Goal: Information Seeking & Learning: Learn about a topic

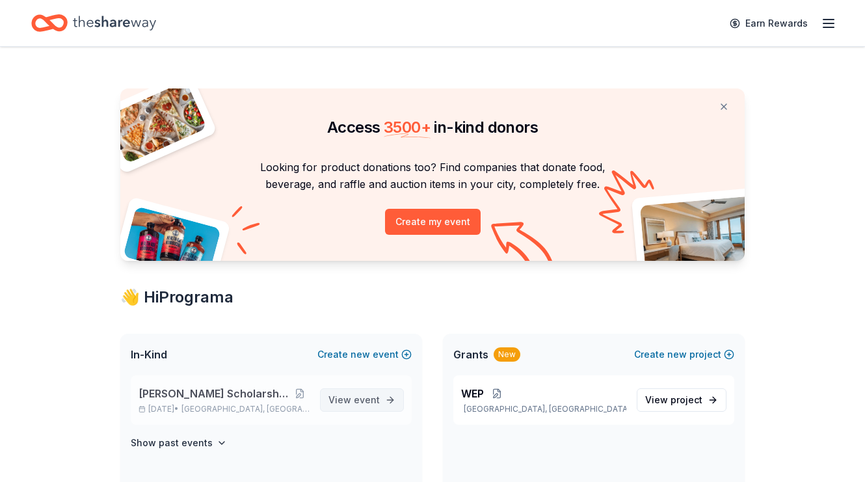
click at [350, 403] on span "View event" at bounding box center [354, 400] width 51 height 16
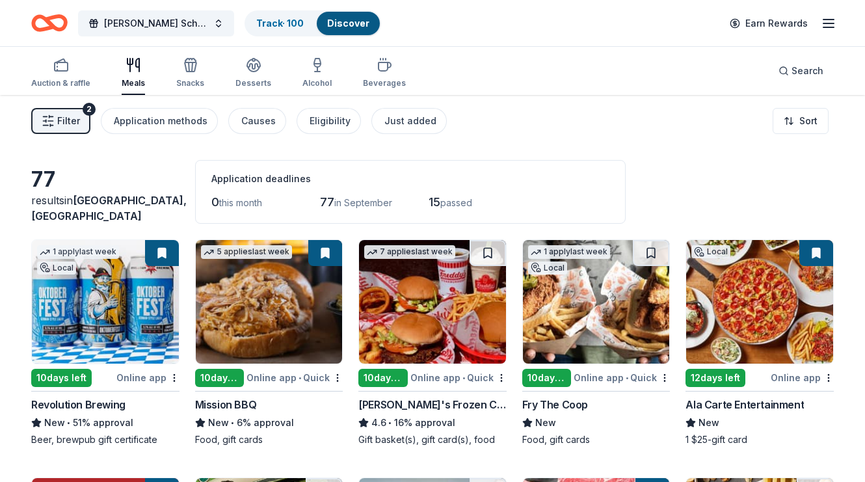
click at [75, 123] on span "Filter" at bounding box center [68, 121] width 23 height 16
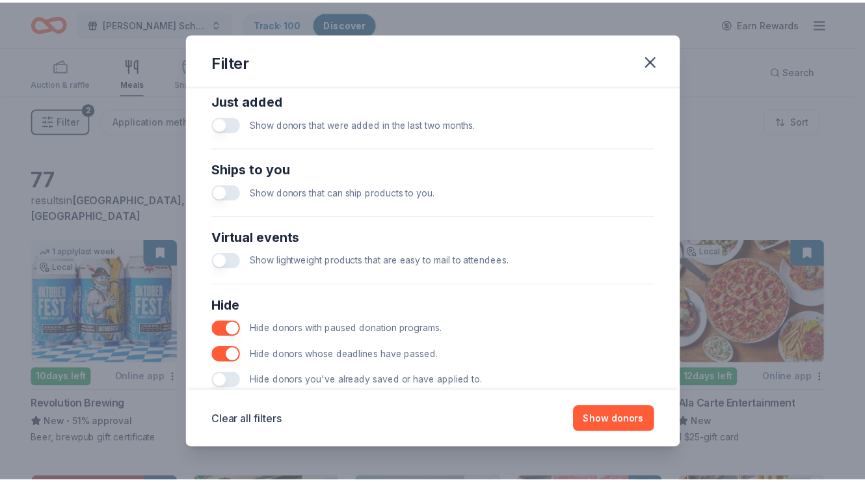
scroll to position [552, 0]
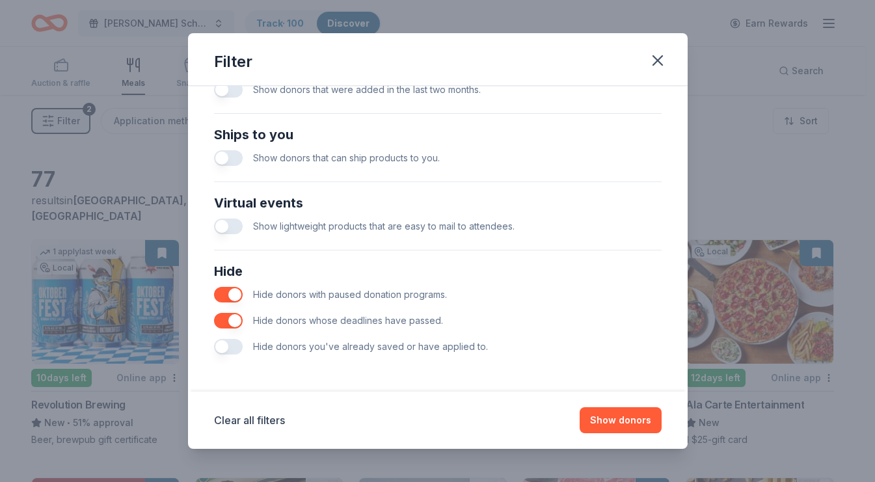
click at [241, 340] on div "Hide donors you've already saved or have applied to." at bounding box center [438, 347] width 448 height 26
click at [238, 347] on button "button" at bounding box center [228, 347] width 29 height 16
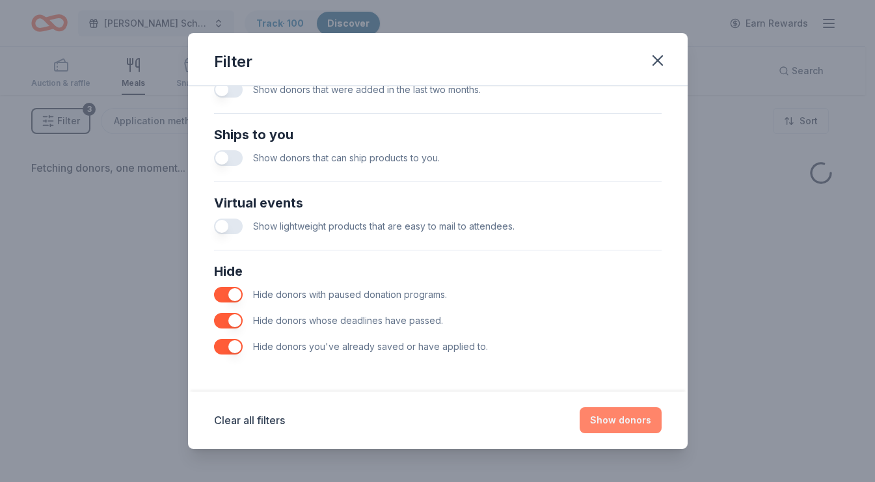
click at [639, 429] on button "Show donors" at bounding box center [621, 420] width 82 height 26
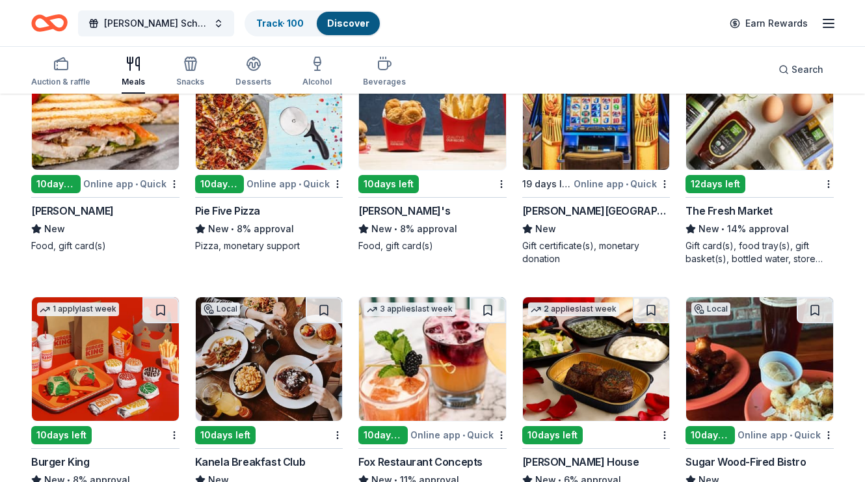
scroll to position [1298, 0]
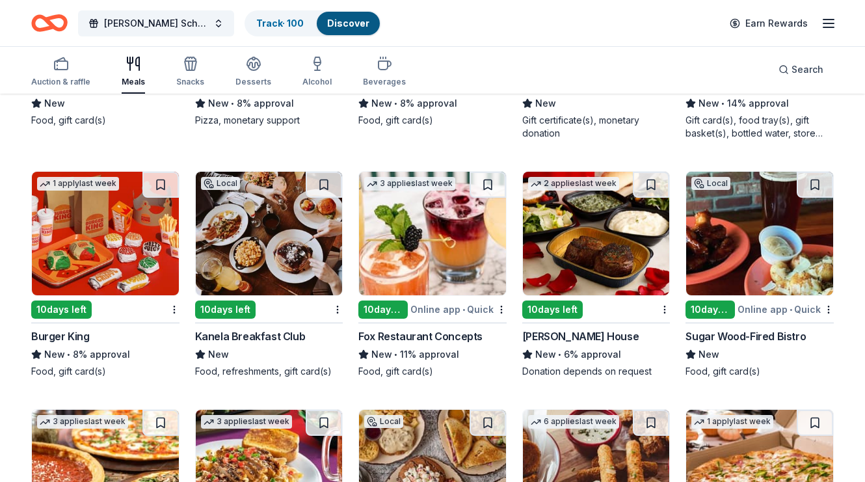
click at [835, 30] on icon "button" at bounding box center [829, 24] width 16 height 16
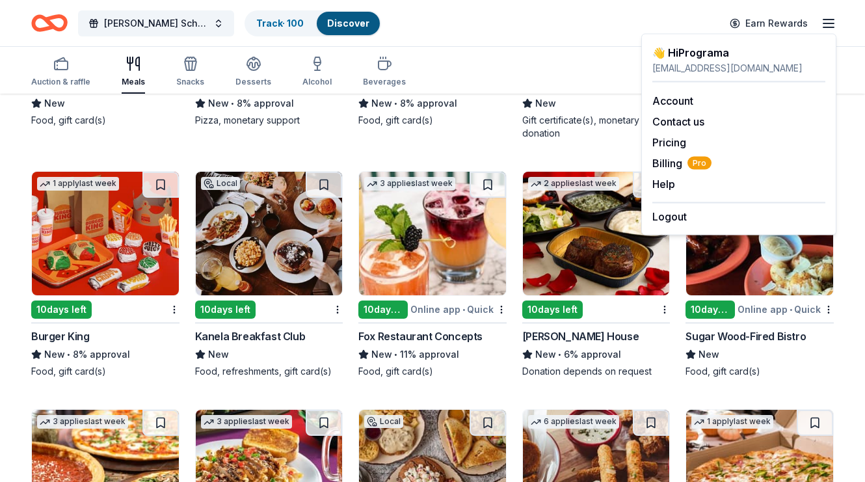
click at [547, 60] on div "Auction & raffle Meals Snacks Desserts Alcohol Beverages Search" at bounding box center [432, 70] width 803 height 48
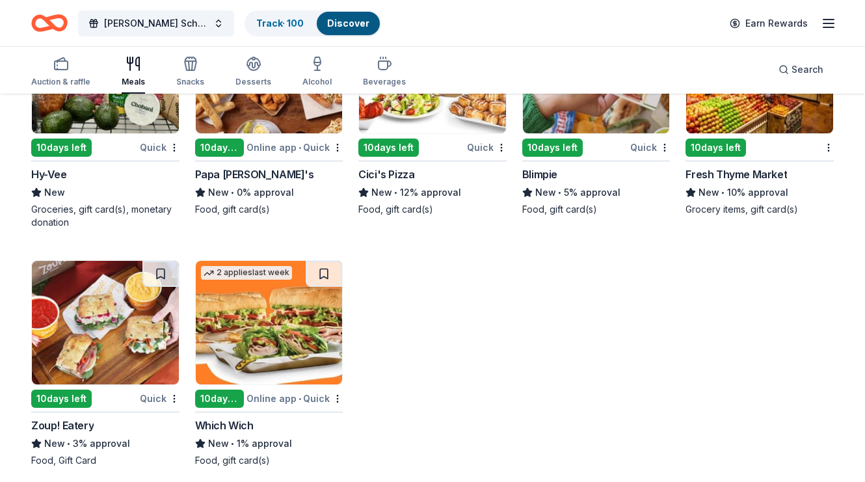
scroll to position [2434, 0]
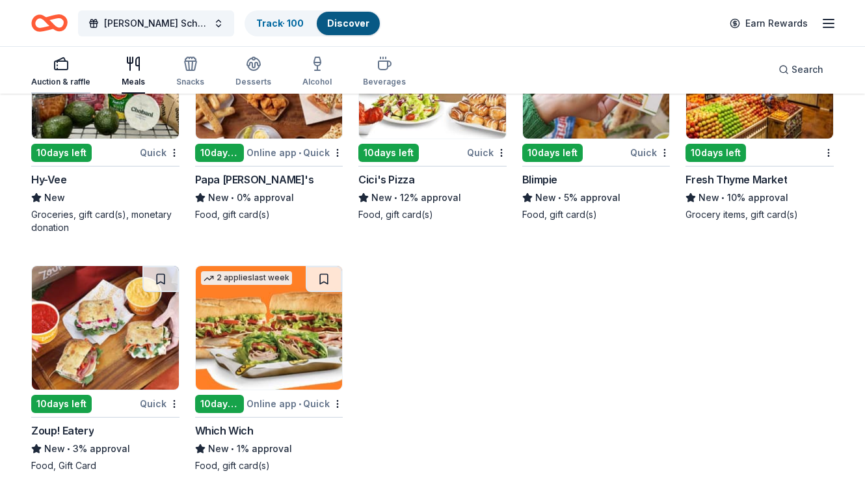
click at [65, 85] on div "Auction & raffle" at bounding box center [60, 82] width 59 height 10
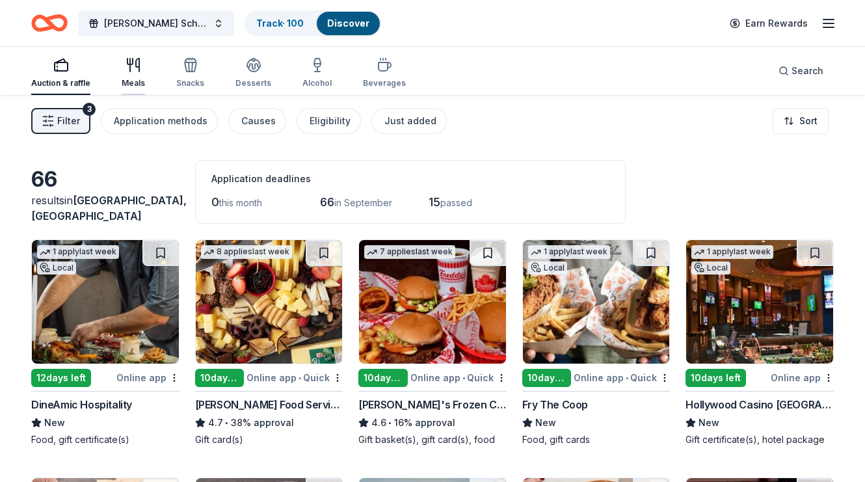
click at [126, 72] on icon "button" at bounding box center [134, 65] width 16 height 16
click at [310, 75] on div "Alcohol" at bounding box center [317, 72] width 29 height 31
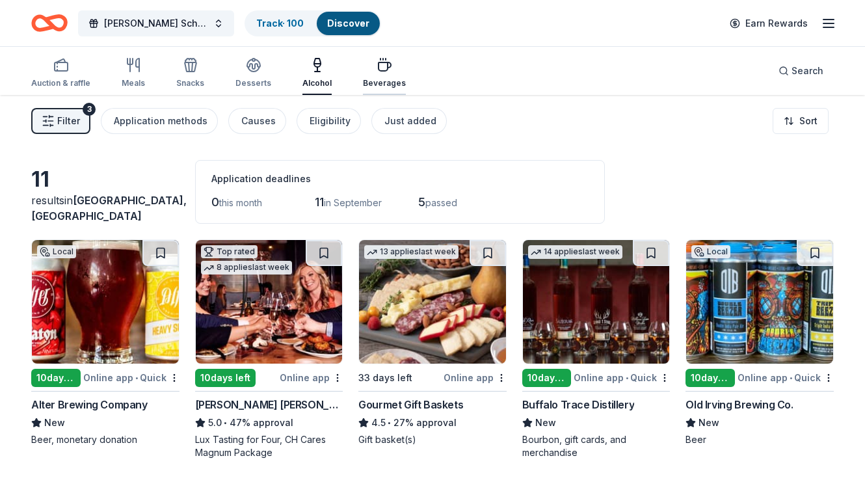
click at [390, 85] on div "Beverages" at bounding box center [384, 83] width 43 height 10
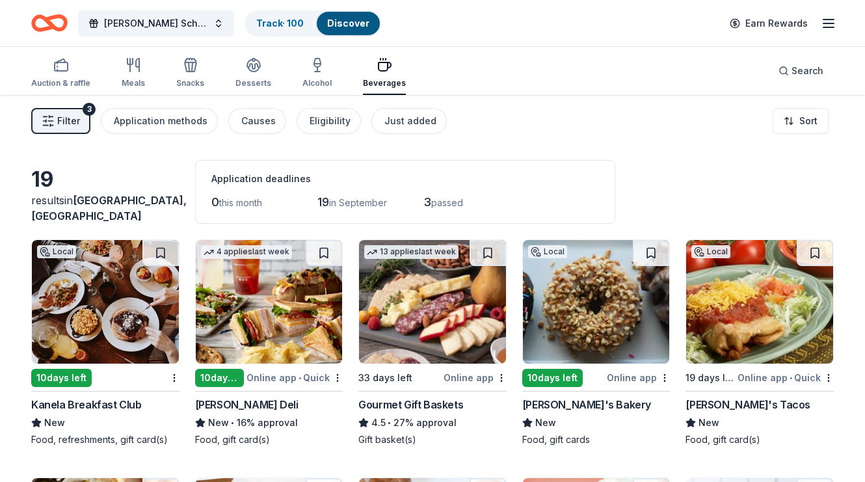
scroll to position [4, 0]
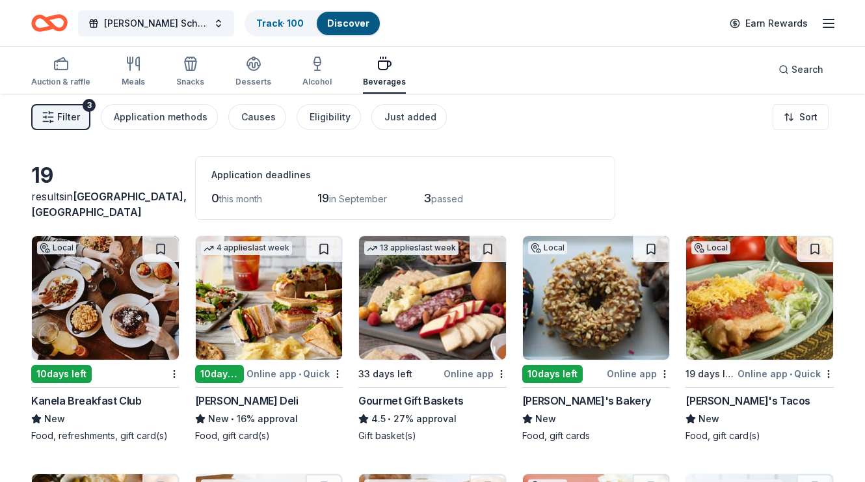
click at [577, 300] on img at bounding box center [596, 298] width 147 height 124
click at [420, 307] on img at bounding box center [432, 298] width 147 height 124
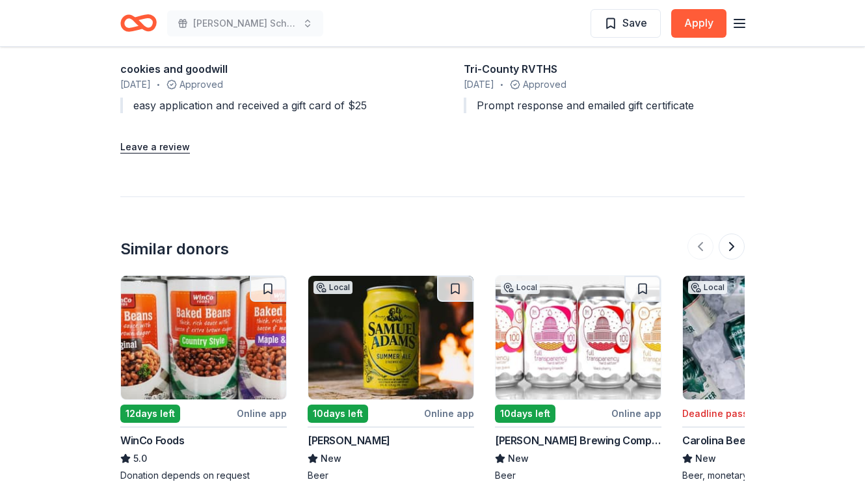
scroll to position [1464, 0]
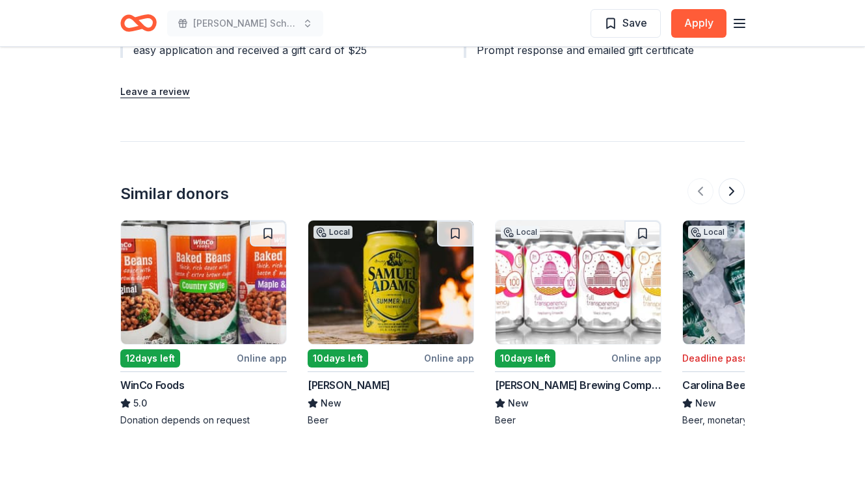
click at [593, 275] on img at bounding box center [578, 283] width 165 height 124
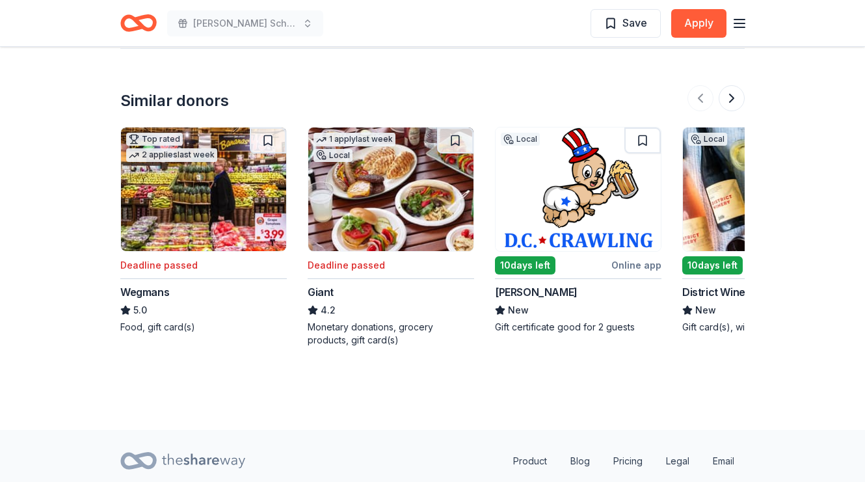
scroll to position [1324, 0]
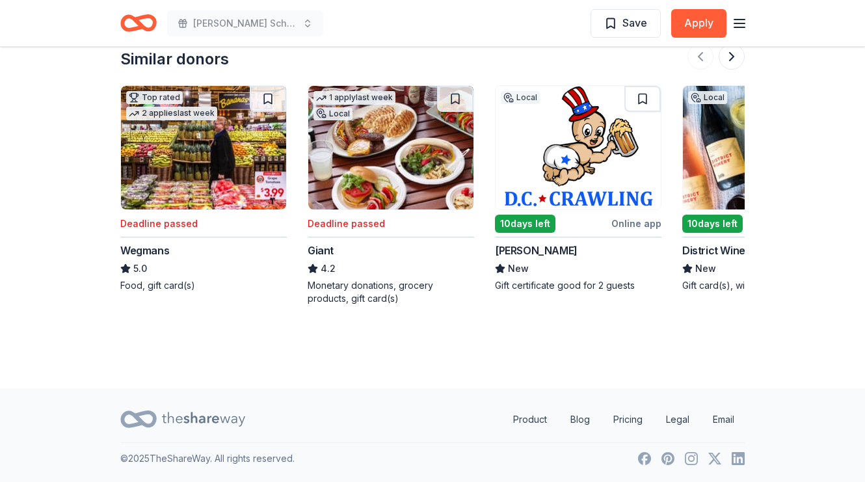
click at [151, 27] on icon "Home" at bounding box center [145, 22] width 20 height 13
